Goal: Task Accomplishment & Management: Manage account settings

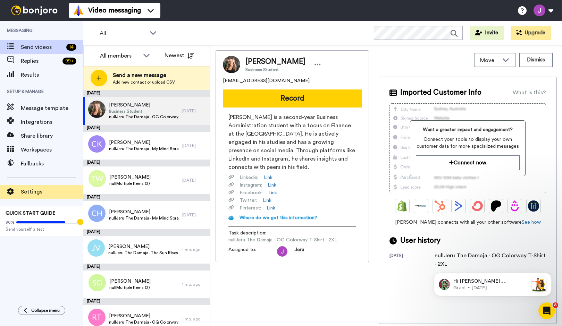
click at [33, 193] on span "Settings" at bounding box center [52, 192] width 62 height 8
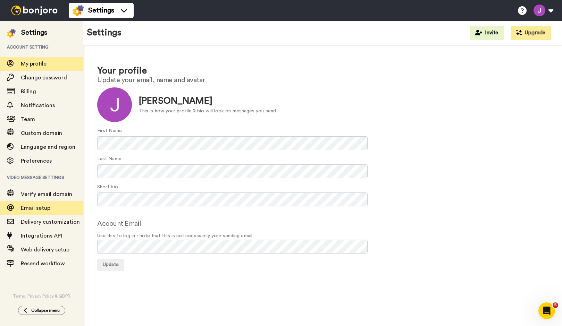
click at [37, 205] on span "Email setup" at bounding box center [52, 208] width 62 height 8
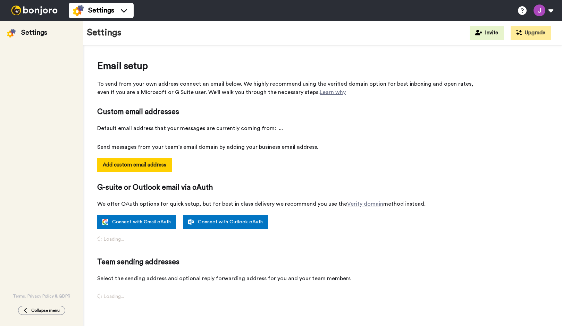
select select "66926"
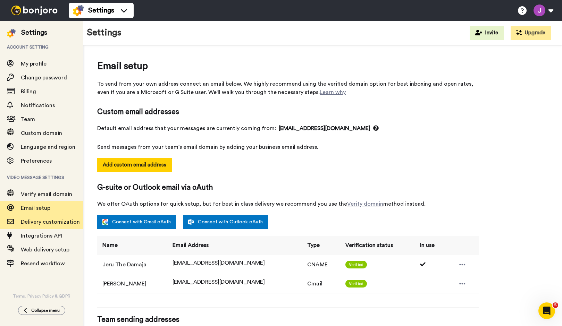
click at [37, 222] on span "Delivery customization" at bounding box center [50, 222] width 59 height 6
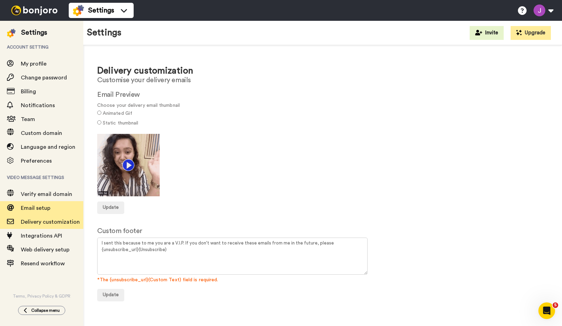
click at [41, 210] on span "Email setup" at bounding box center [36, 209] width 30 height 6
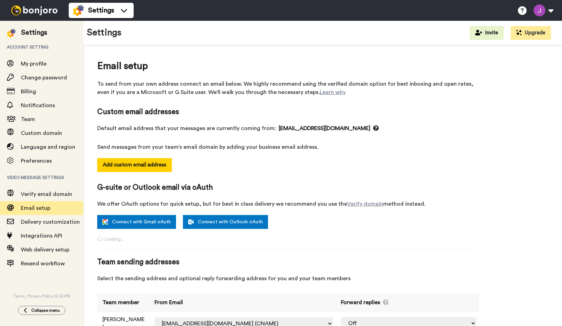
select select "66926"
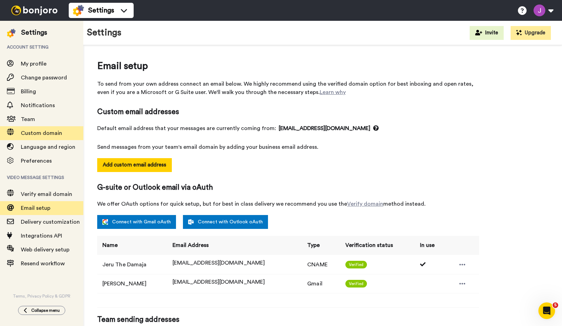
click at [46, 134] on span "Custom domain" at bounding box center [41, 134] width 41 height 6
